Goal: Find specific page/section: Find specific page/section

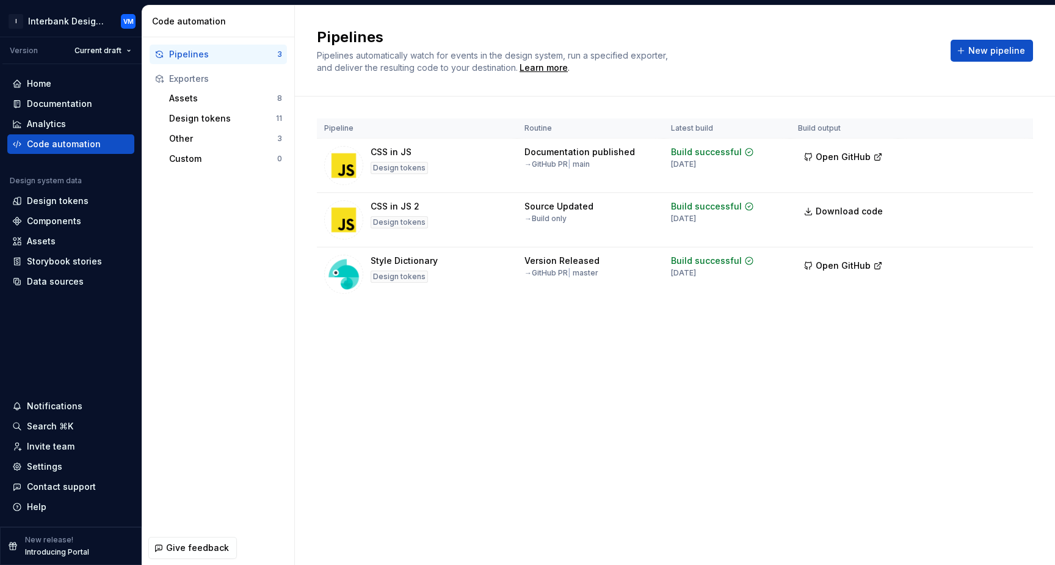
click at [204, 94] on div "Assets" at bounding box center [223, 98] width 108 height 12
click at [200, 97] on div "Assets" at bounding box center [223, 98] width 108 height 12
click at [282, 96] on div "Assets 8" at bounding box center [225, 99] width 123 height 20
click at [193, 100] on div "Assets" at bounding box center [223, 98] width 108 height 12
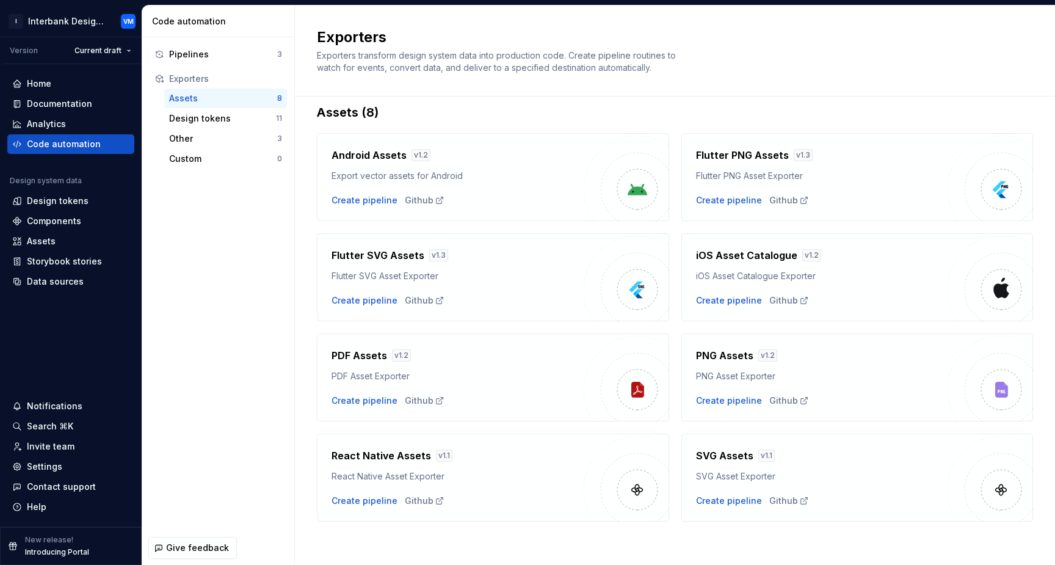
scroll to position [18, 0]
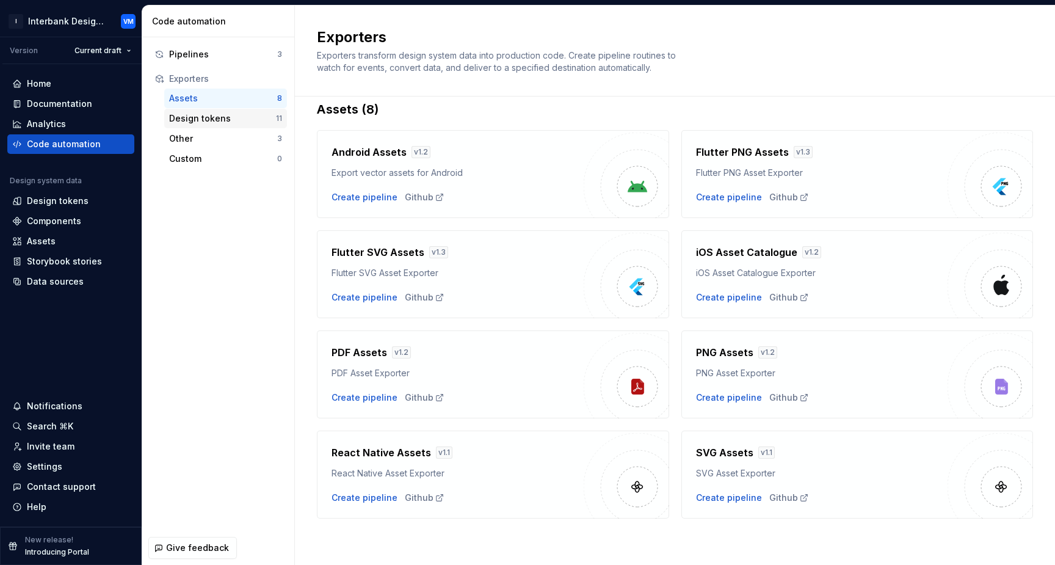
click at [218, 122] on div "Design tokens" at bounding box center [222, 118] width 107 height 12
